Goal: Information Seeking & Learning: Learn about a topic

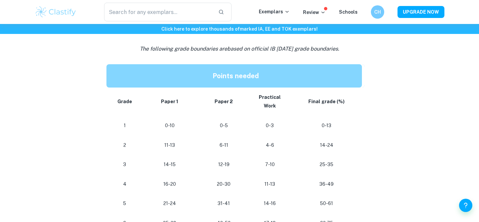
scroll to position [372, 0]
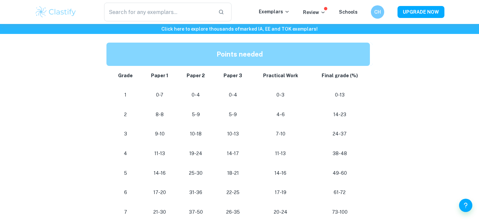
scroll to position [587, 0]
